Goal: Check status: Check status

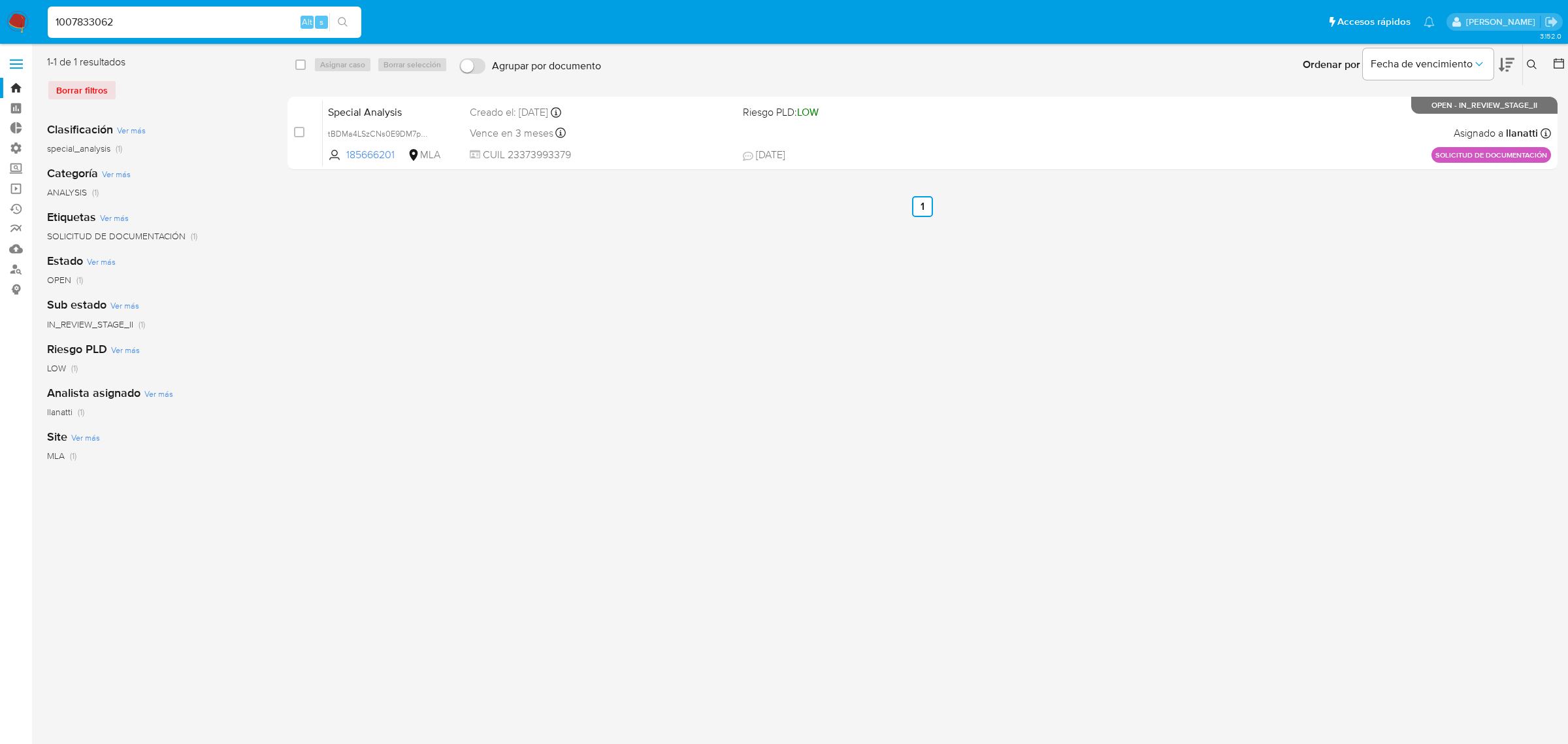
type input "1007833062"
click at [900, 546] on div "select-all-cases-checkbox Asignar caso Borrar selección Agrupar por documento O…" at bounding box center [922, 337] width 1270 height 564
drag, startPoint x: 167, startPoint y: 24, endPoint x: 0, endPoint y: 21, distance: 167.0
click at [0, 21] on nav "Pausado Ver notificaciones 1007833062 Alt s Accesos rápidos Presiona las siguie…" at bounding box center [784, 22] width 1568 height 44
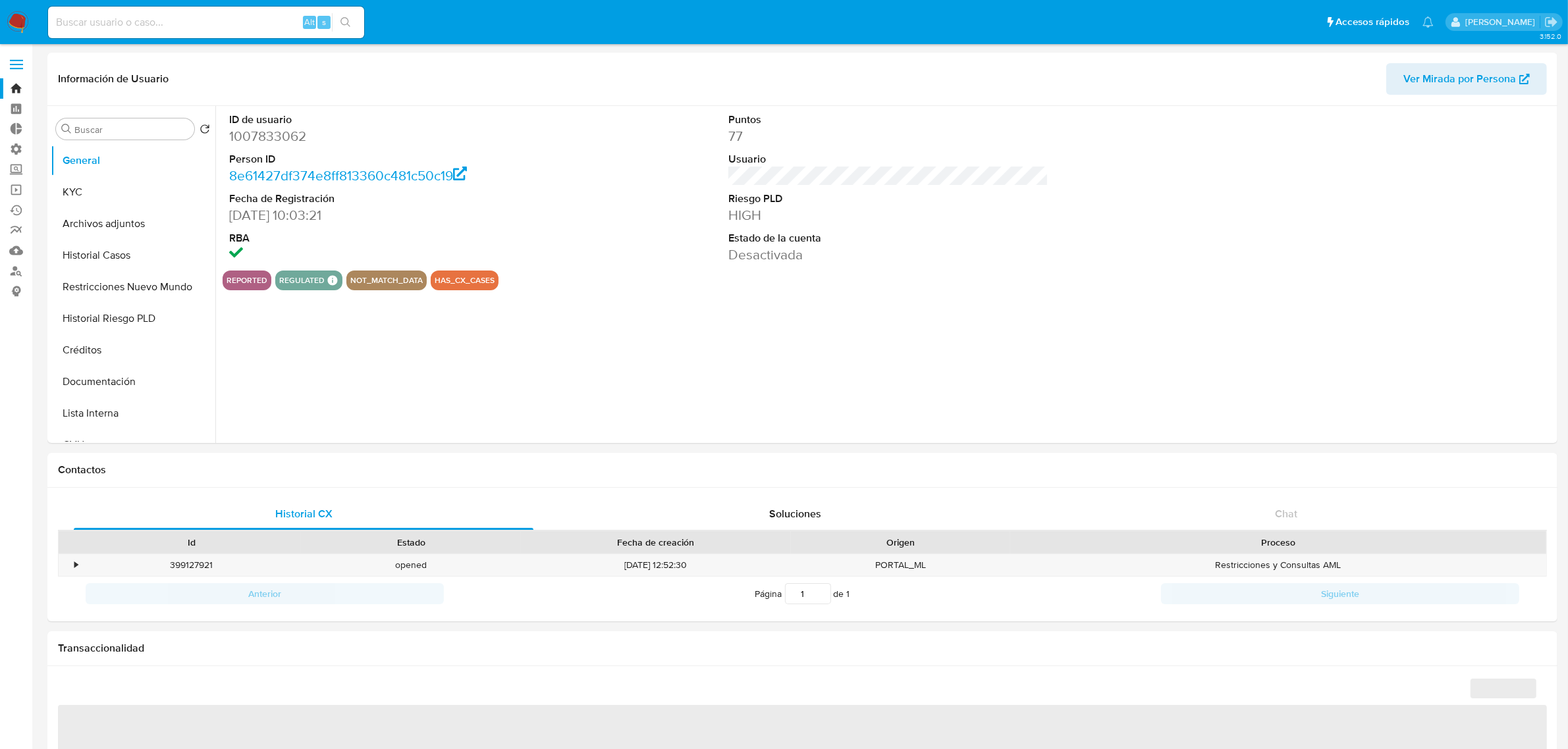
select select "10"
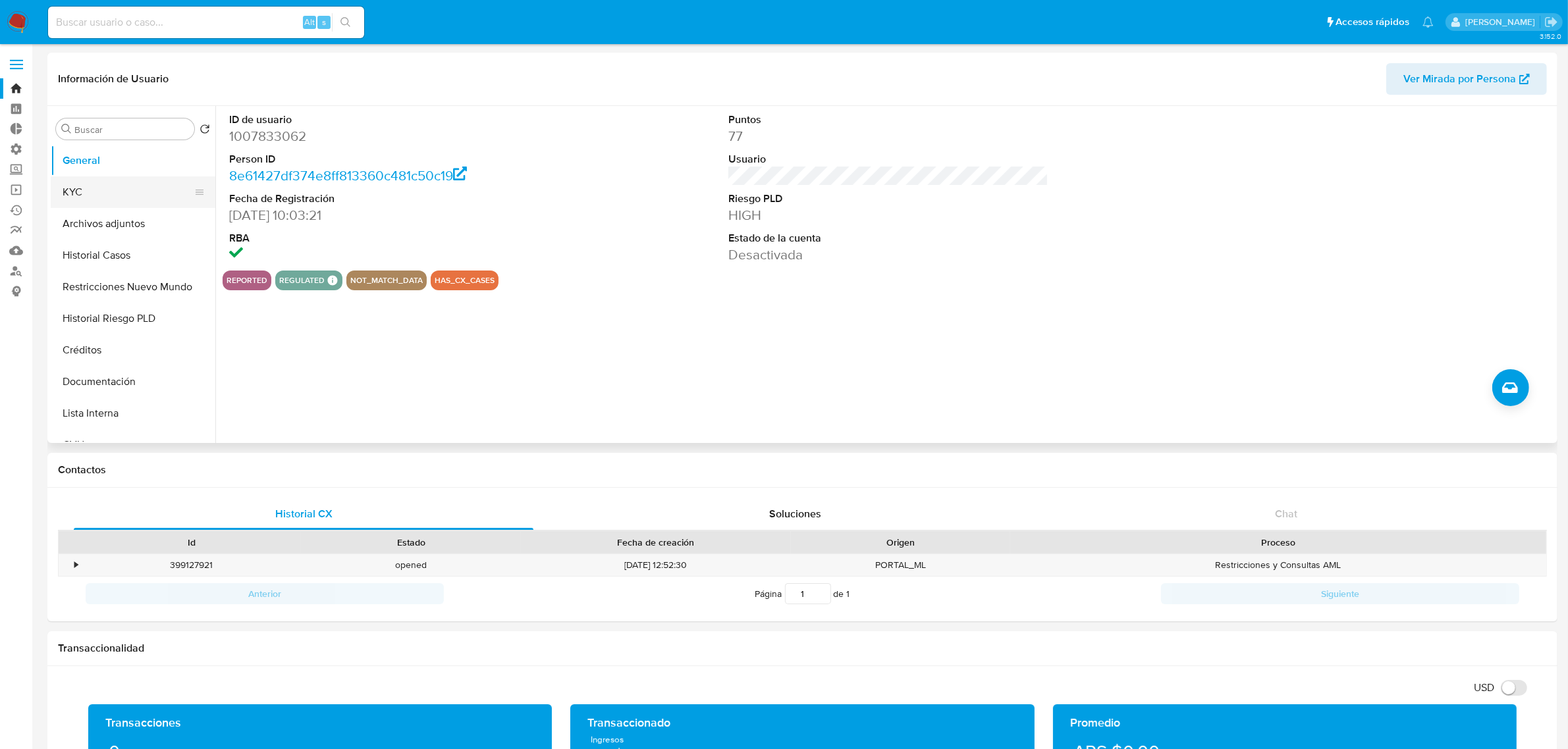
click at [66, 183] on button "KYC" at bounding box center [128, 192] width 154 height 32
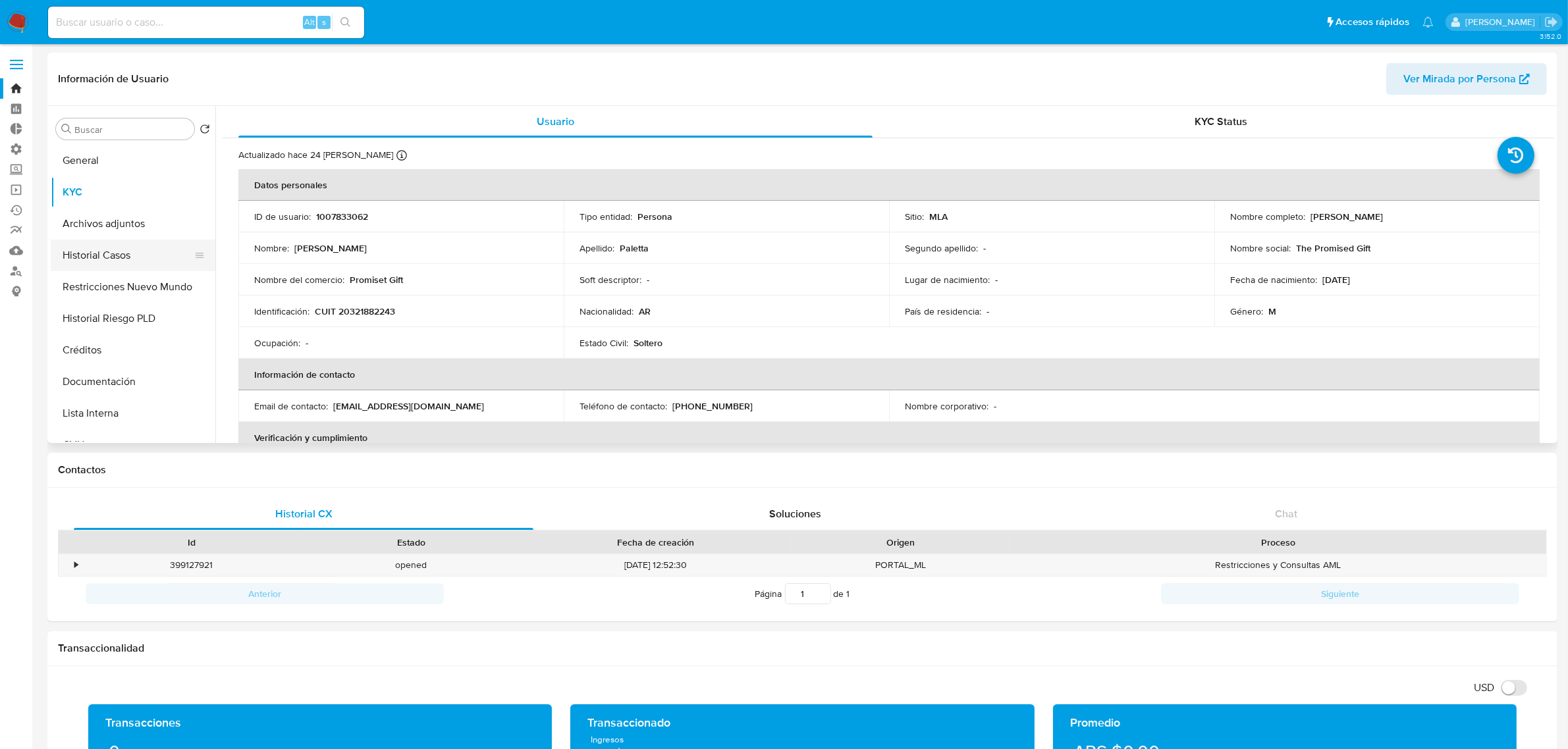
click at [90, 251] on button "Historial Casos" at bounding box center [128, 255] width 154 height 32
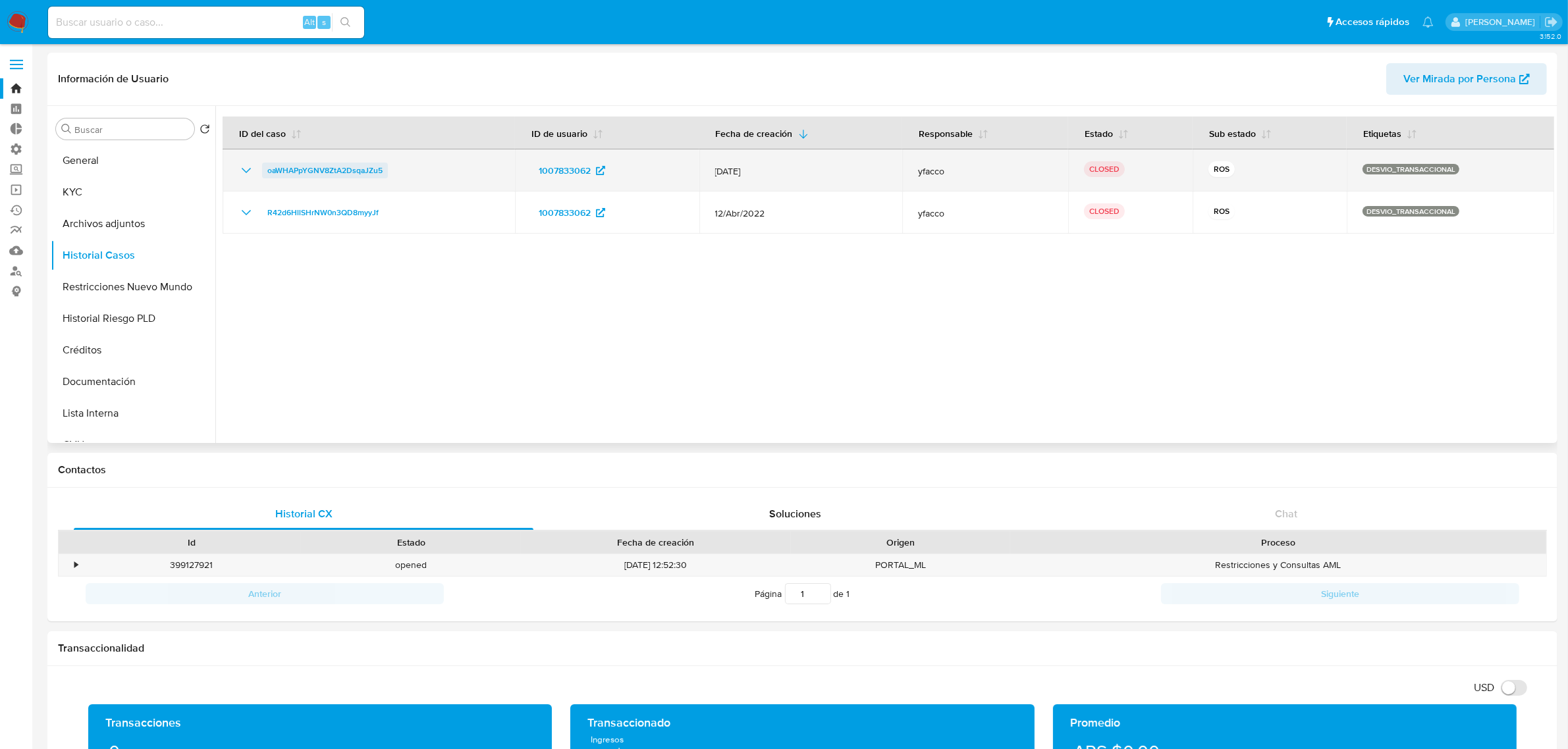
click at [304, 169] on span "oaWHAPpYGNV8ZtA2DsqaJZu5" at bounding box center [325, 170] width 115 height 16
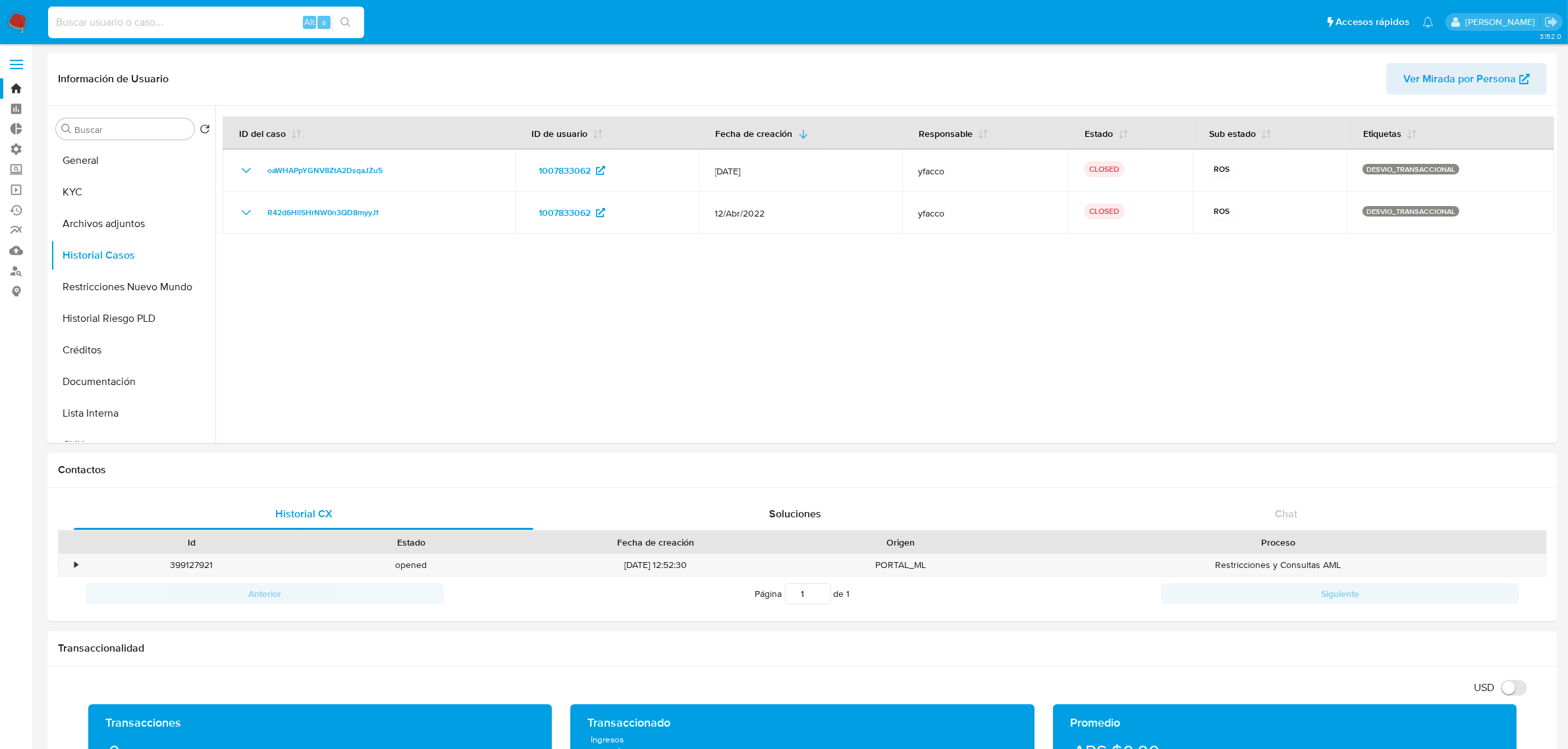
click at [165, 24] on input at bounding box center [206, 22] width 316 height 17
paste input "138390758"
type input "138390758"
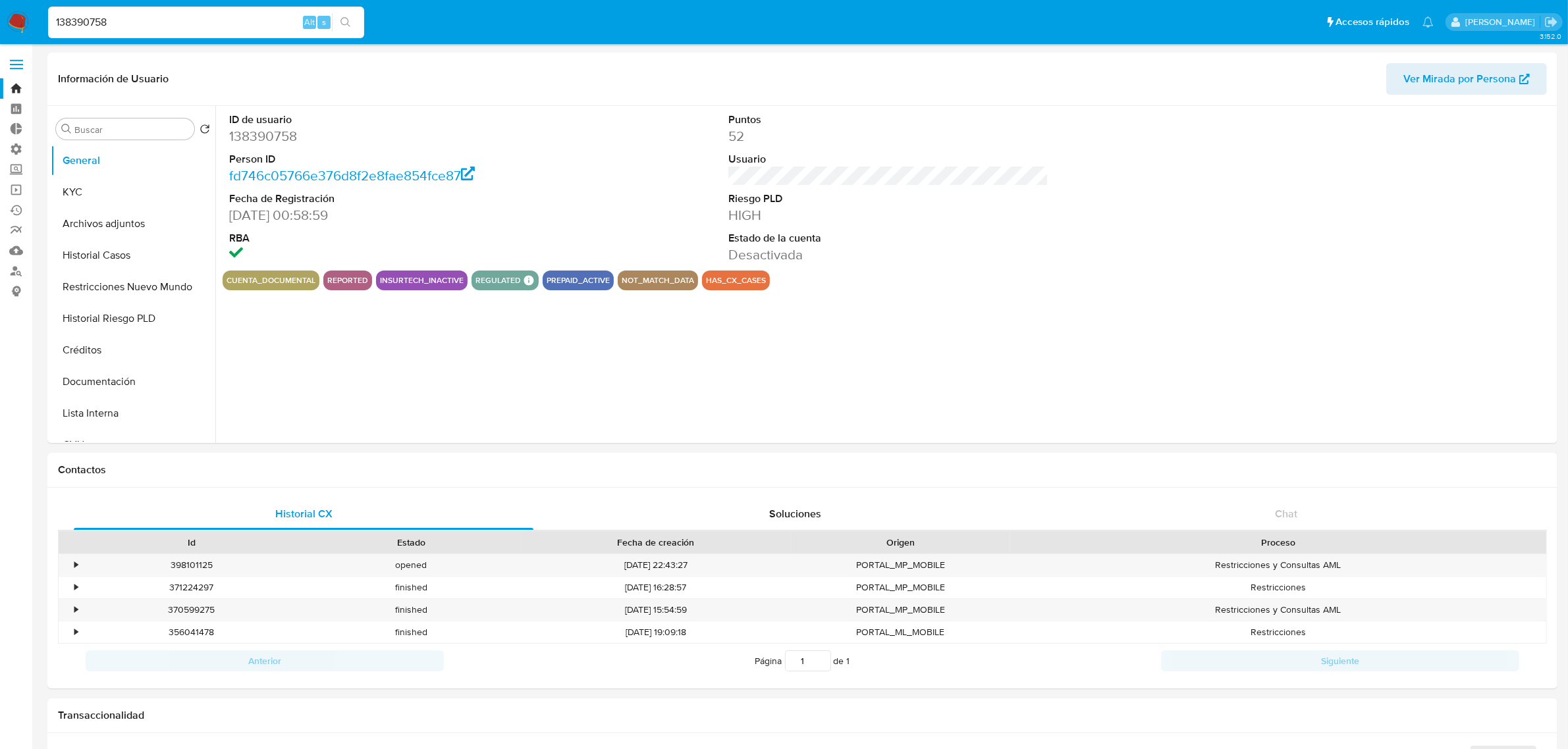
select select "10"
click at [89, 257] on button "Historial Casos" at bounding box center [128, 255] width 154 height 32
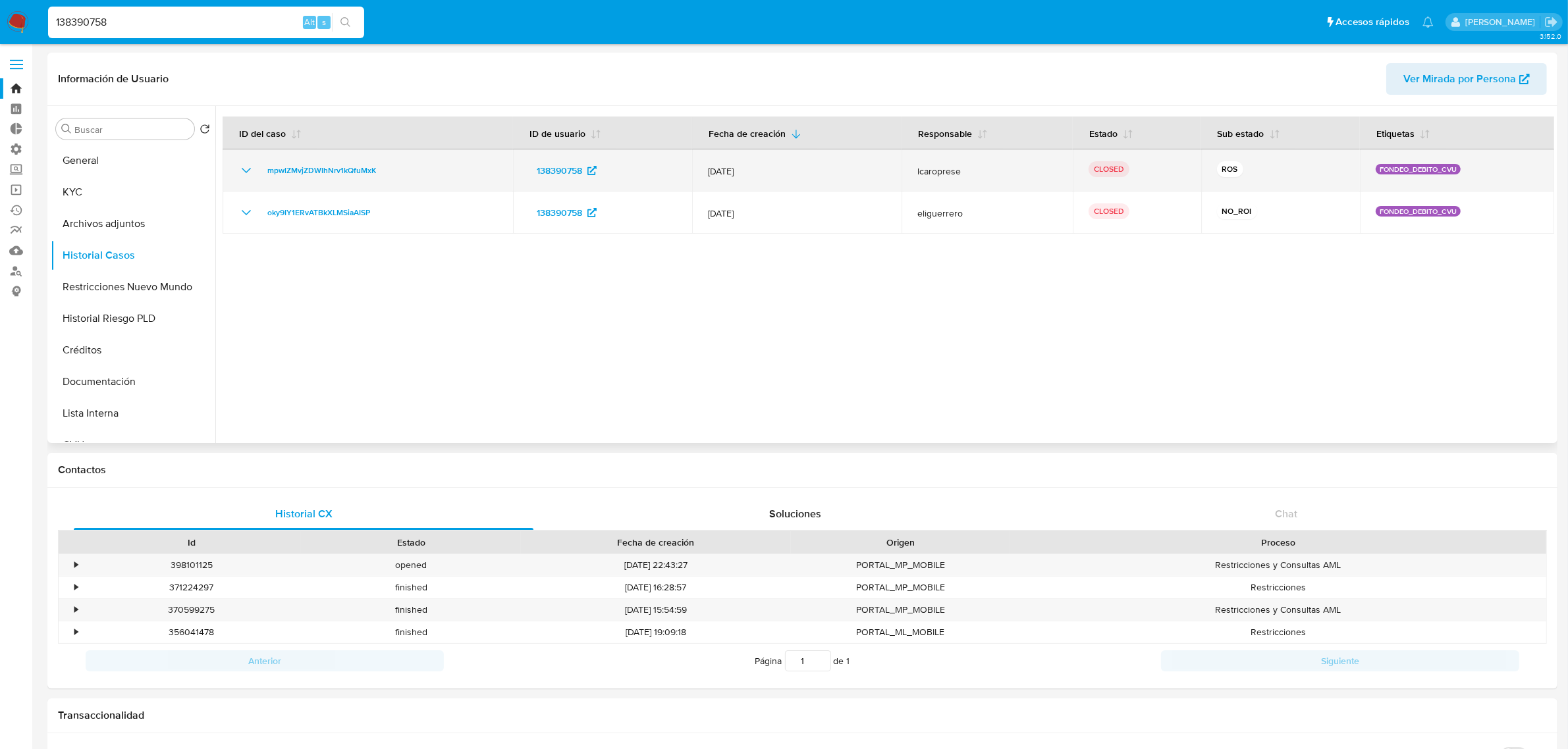
click at [331, 159] on td "mpwlZMvjZDWIhNrv1kQfuMxK" at bounding box center [367, 170] width 290 height 42
click at [321, 173] on span "mpwlZMvjZDWIhNrv1kQfuMxK" at bounding box center [321, 170] width 108 height 16
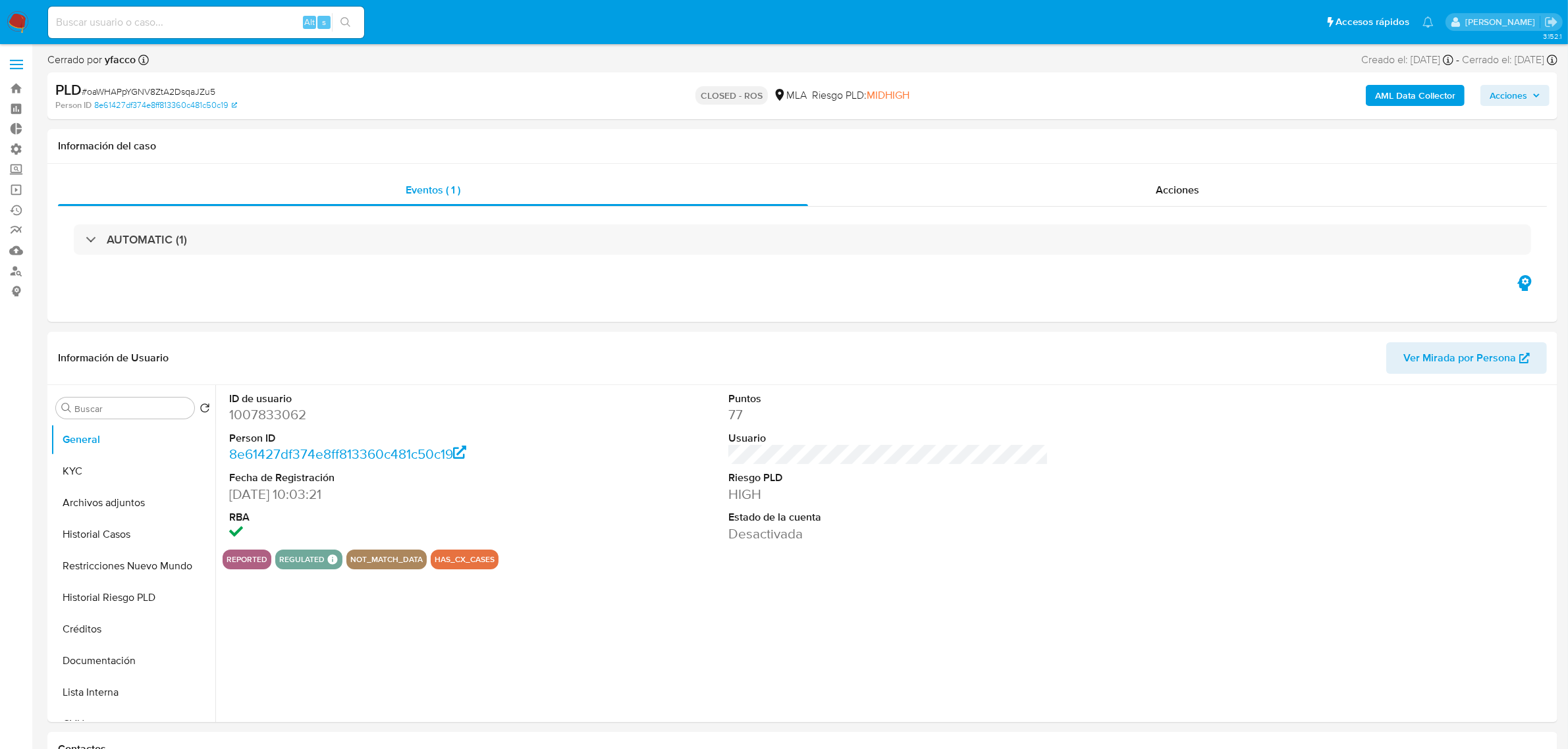
select select "10"
click at [1202, 196] on div "Acciones" at bounding box center [1177, 190] width 739 height 32
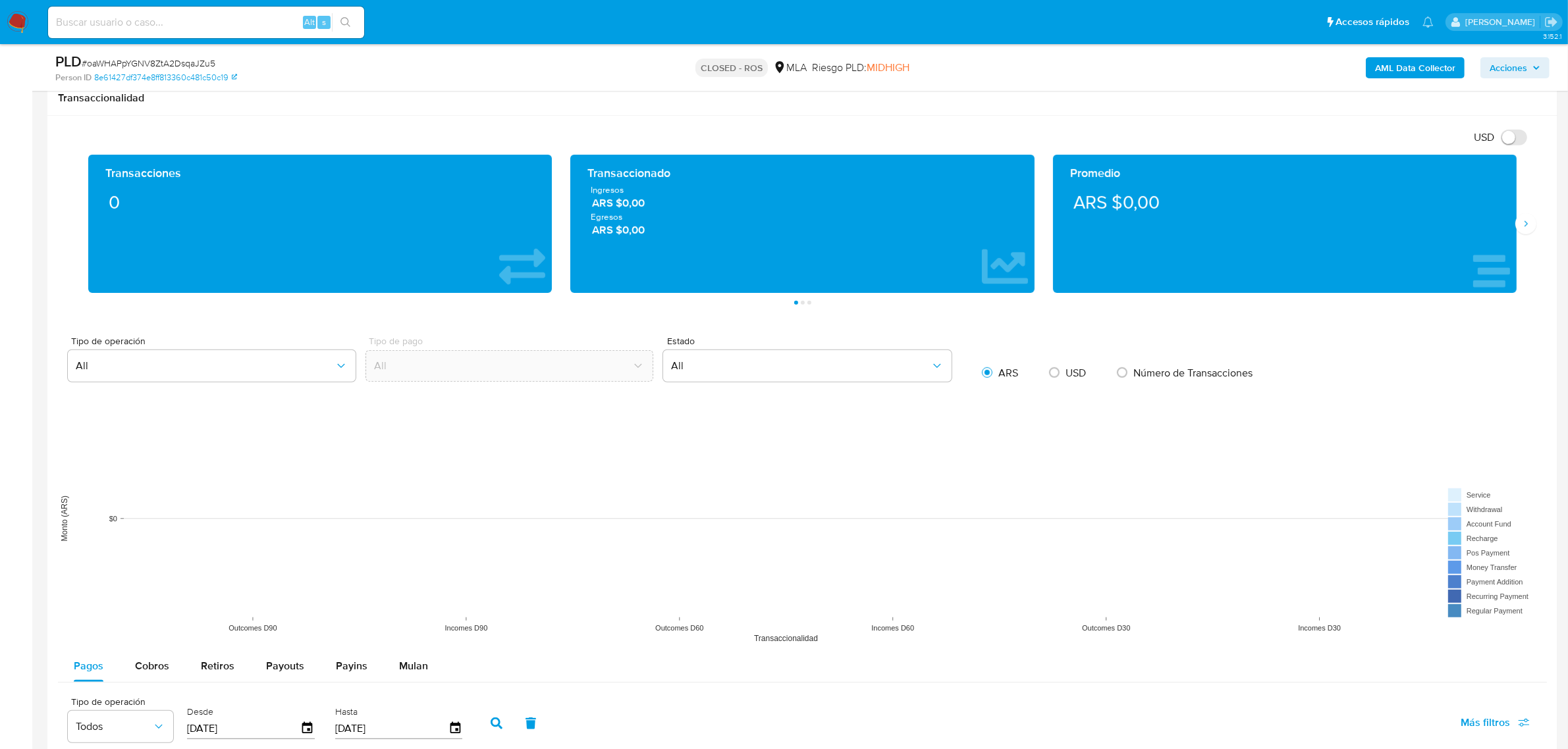
scroll to position [987, 0]
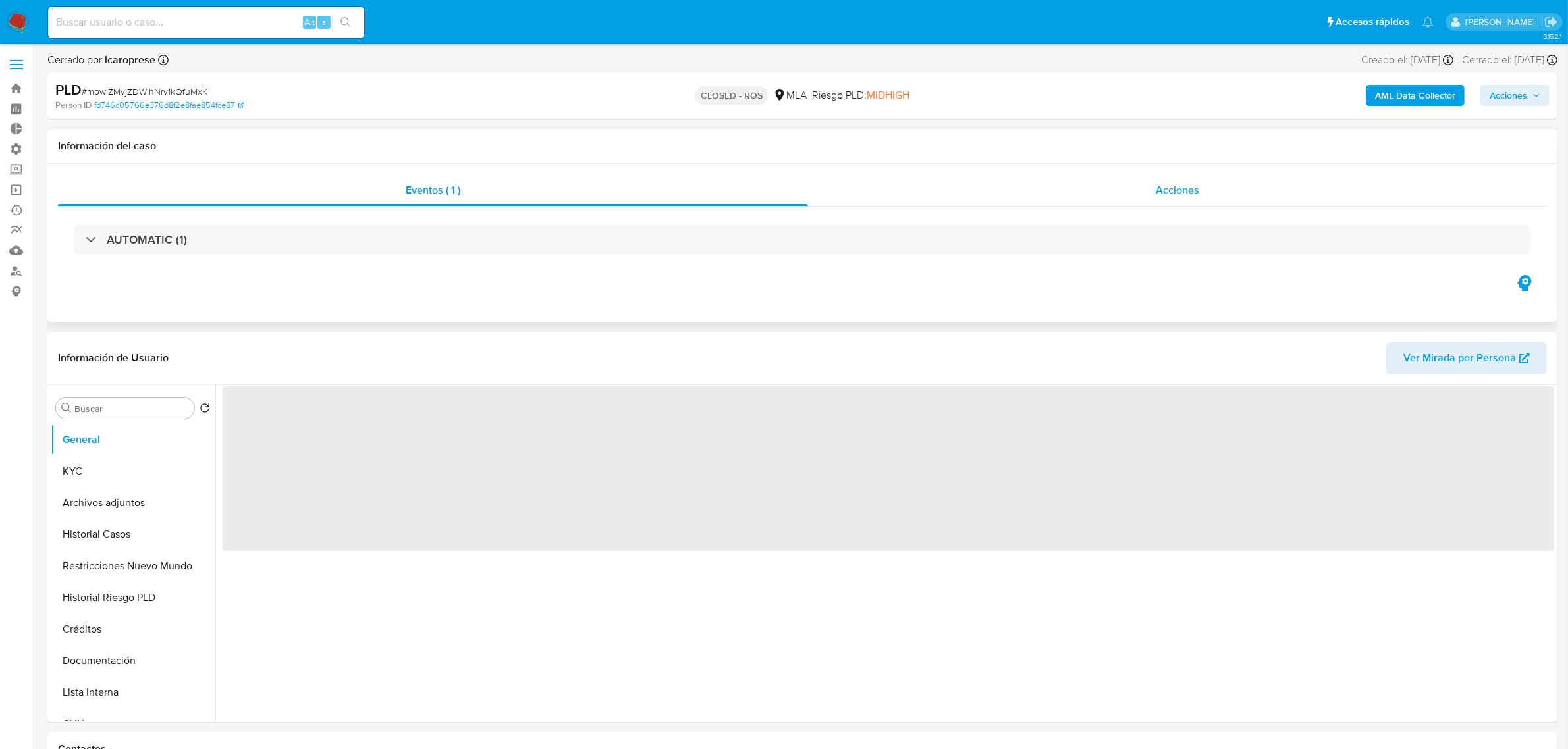
click at [1177, 198] on div "Acciones" at bounding box center [1177, 190] width 739 height 32
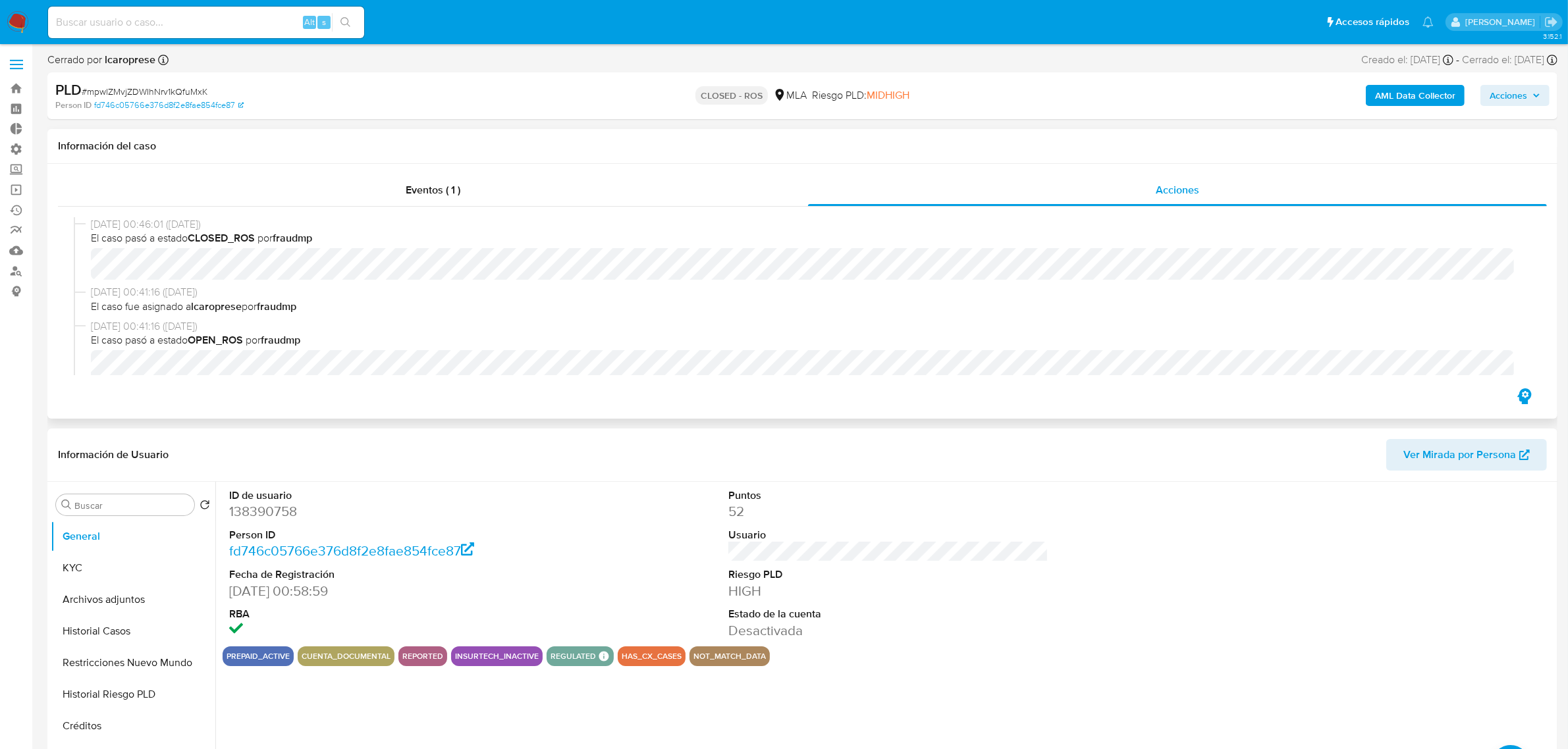
select select "10"
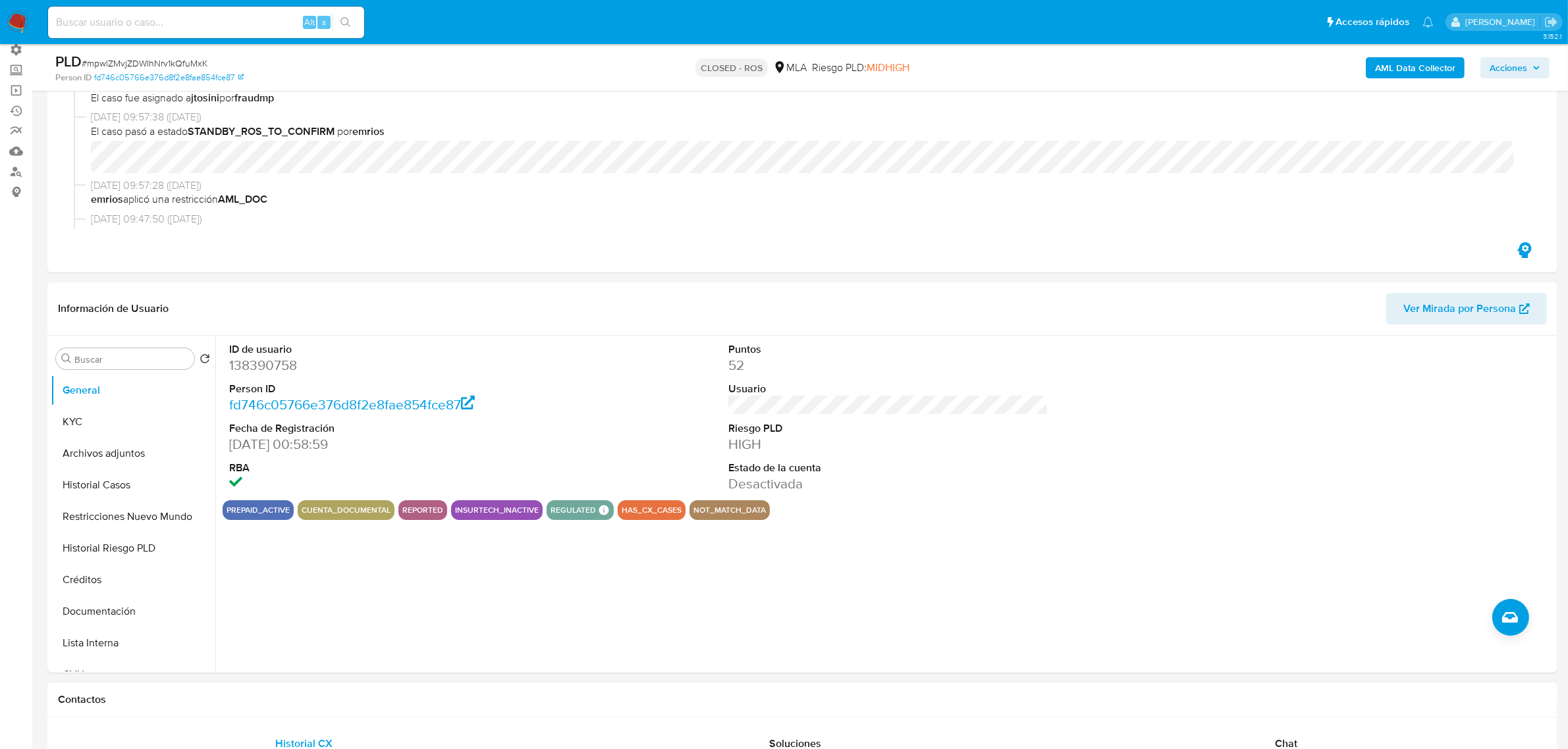
scroll to position [247, 0]
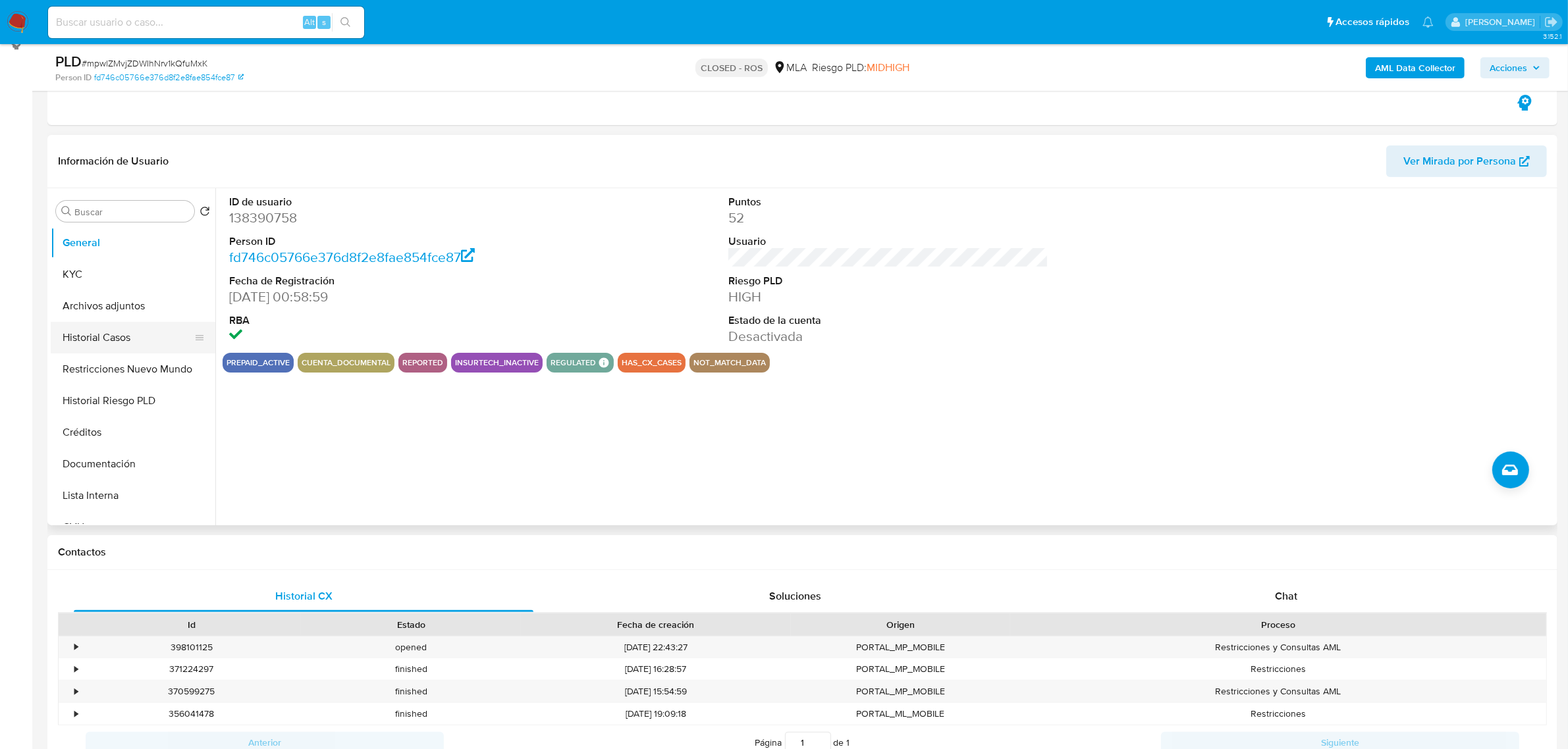
click at [120, 329] on button "Historial Casos" at bounding box center [128, 337] width 154 height 32
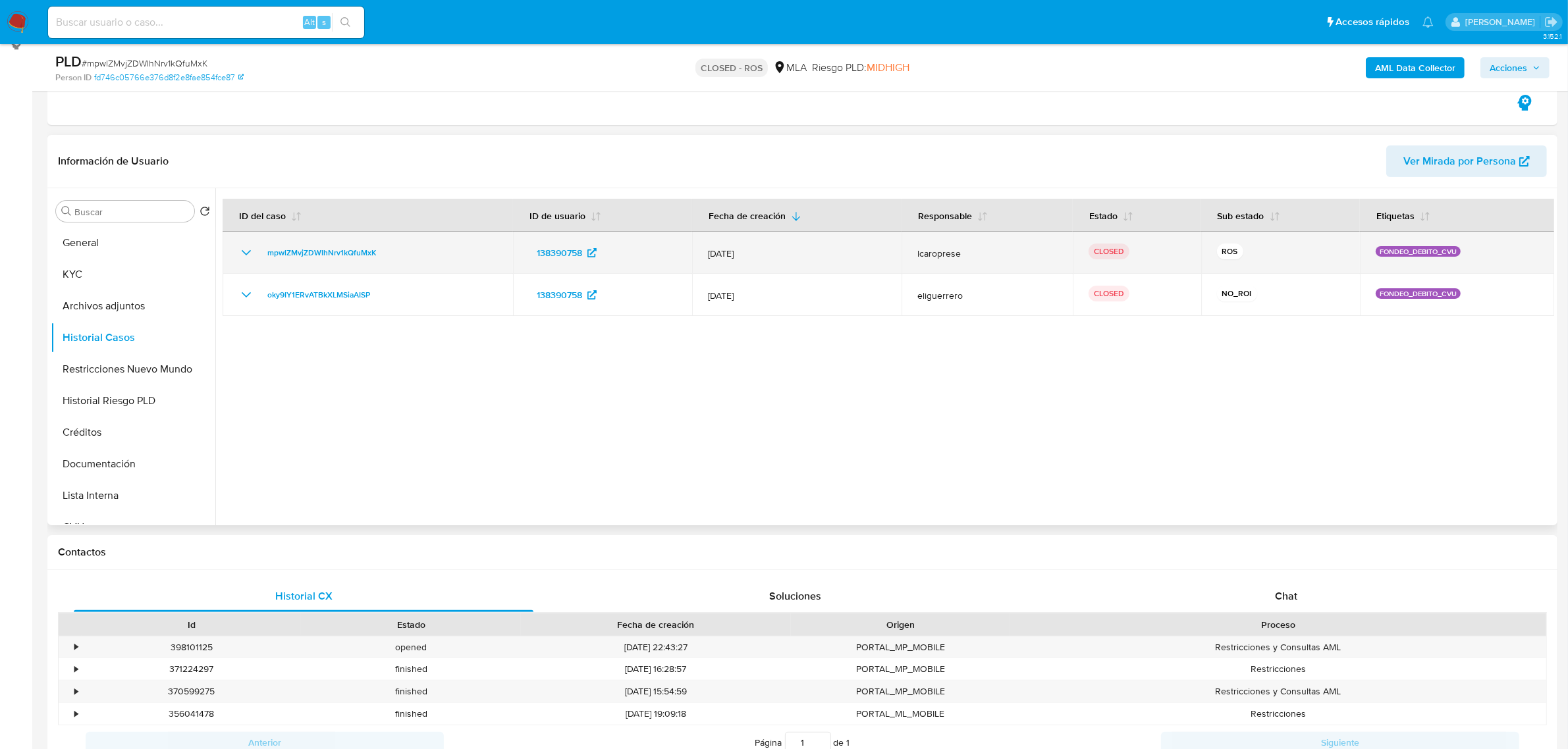
click at [237, 248] on td "mpwlZMvjZDWIhNrv1kQfuMxK" at bounding box center [367, 252] width 290 height 42
click at [248, 248] on icon "Mostrar/Ocultar" at bounding box center [246, 252] width 16 height 16
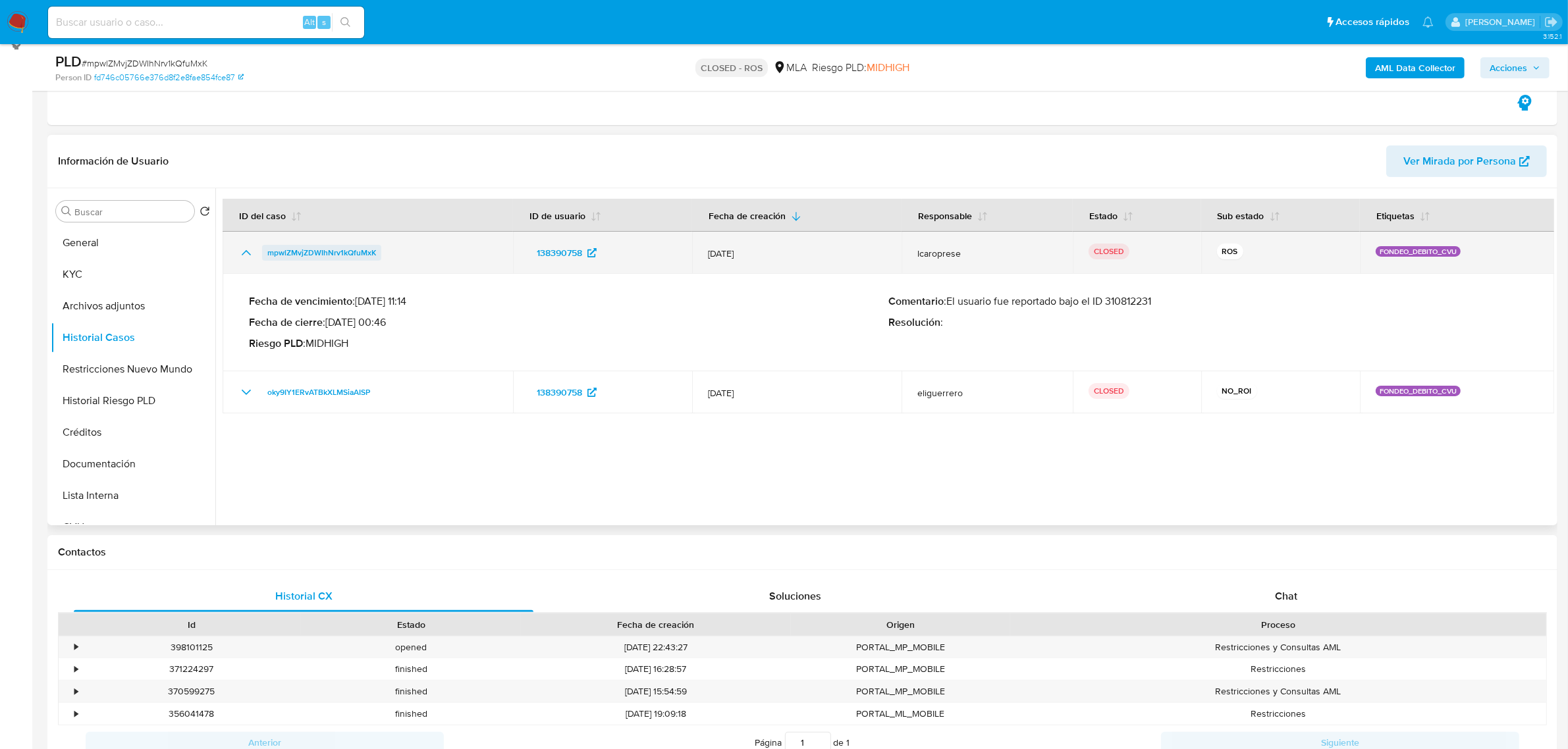
click at [337, 253] on span "mpwlZMvjZDWIhNrv1kQfuMxK" at bounding box center [321, 252] width 108 height 16
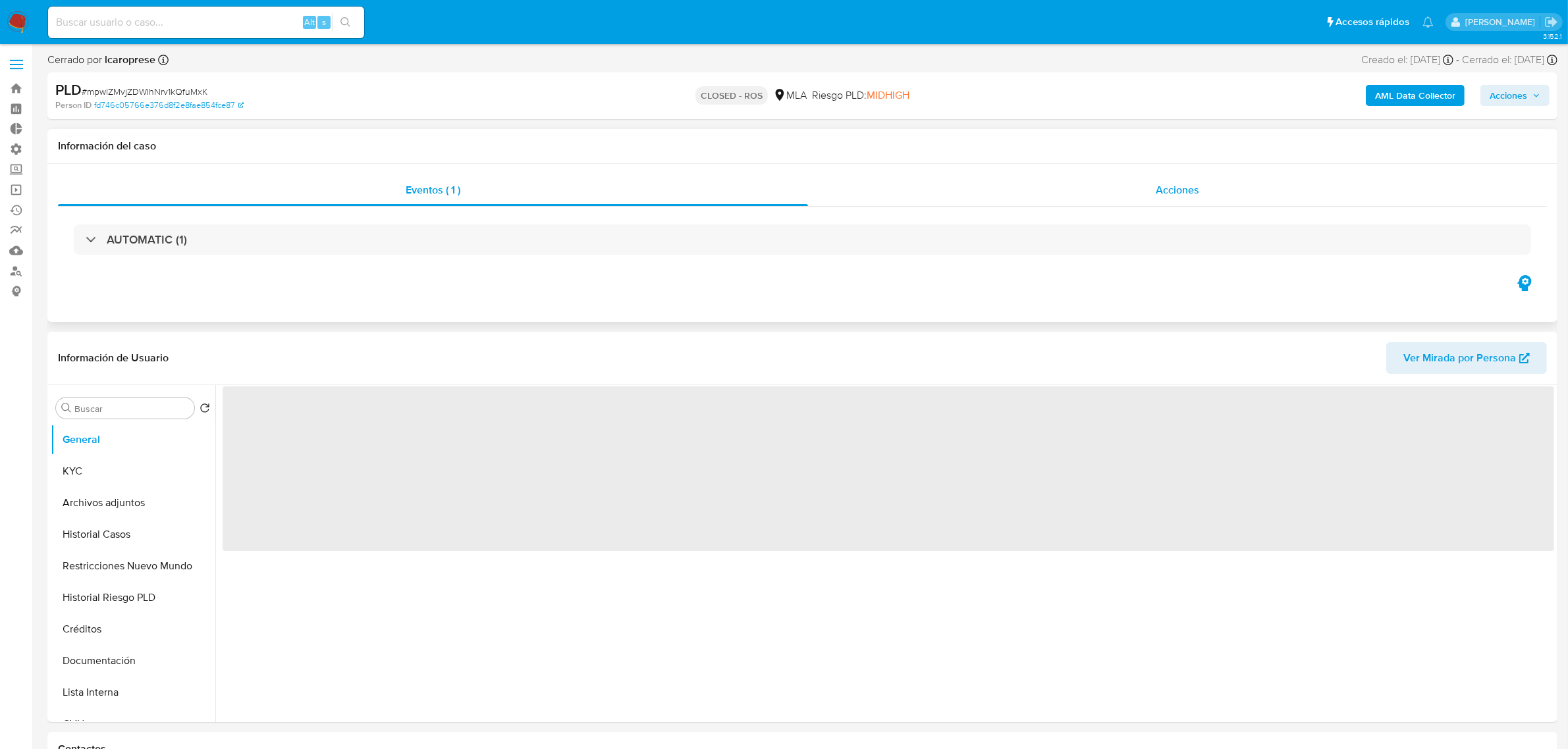
click at [1166, 194] on span "Acciones" at bounding box center [1177, 190] width 44 height 15
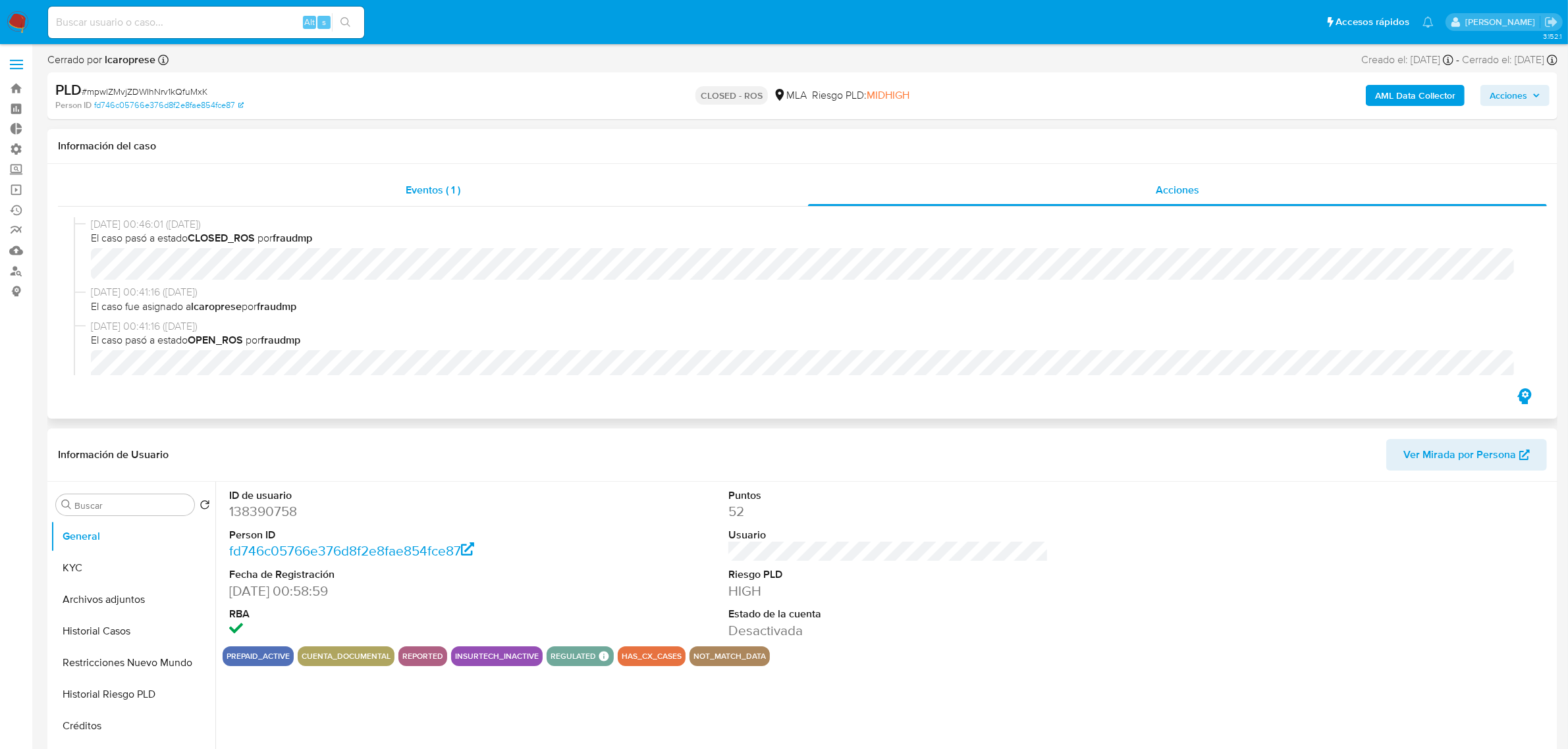
select select "10"
